Goal: Information Seeking & Learning: Learn about a topic

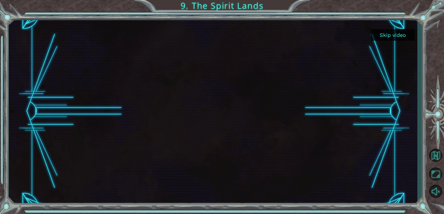
click at [394, 28] on div at bounding box center [213, 111] width 408 height 188
click at [399, 35] on button "Skip video" at bounding box center [393, 34] width 44 height 11
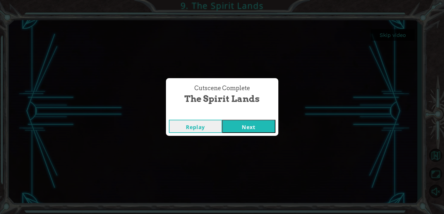
click at [246, 131] on button "Next" at bounding box center [248, 126] width 53 height 13
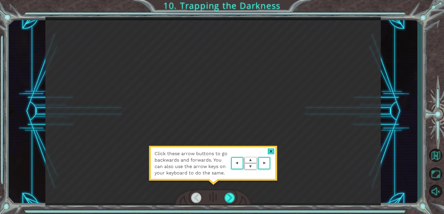
click at [272, 163] on area at bounding box center [272, 163] width 0 height 0
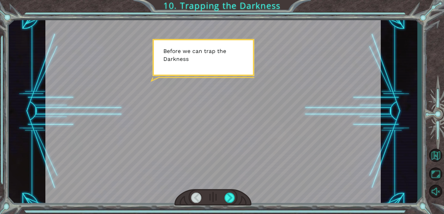
click at [232, 133] on div at bounding box center [212, 111] width 335 height 188
click at [228, 195] on div at bounding box center [229, 198] width 11 height 10
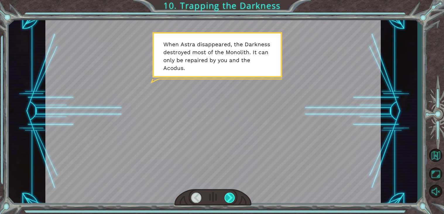
click at [227, 193] on div at bounding box center [229, 198] width 11 height 10
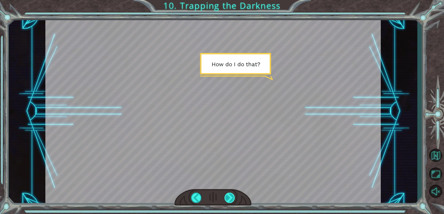
click at [227, 194] on div at bounding box center [229, 198] width 11 height 10
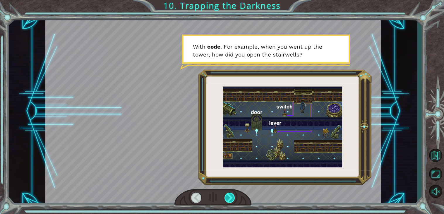
click at [228, 195] on div at bounding box center [229, 198] width 11 height 10
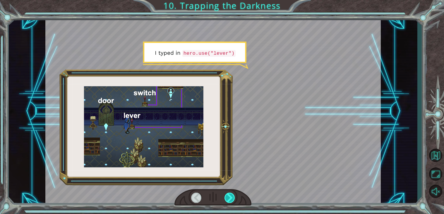
click at [228, 195] on div at bounding box center [229, 198] width 11 height 10
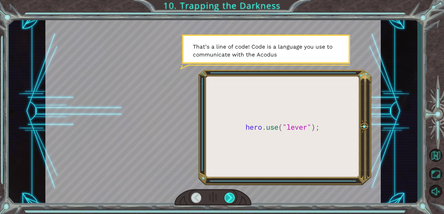
click at [228, 194] on div at bounding box center [229, 198] width 11 height 10
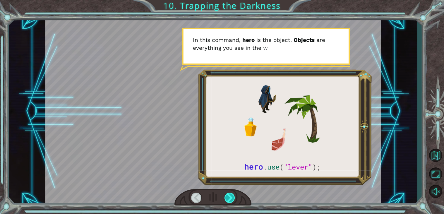
click at [228, 194] on div at bounding box center [229, 198] width 11 height 10
